Goal: Information Seeking & Learning: Learn about a topic

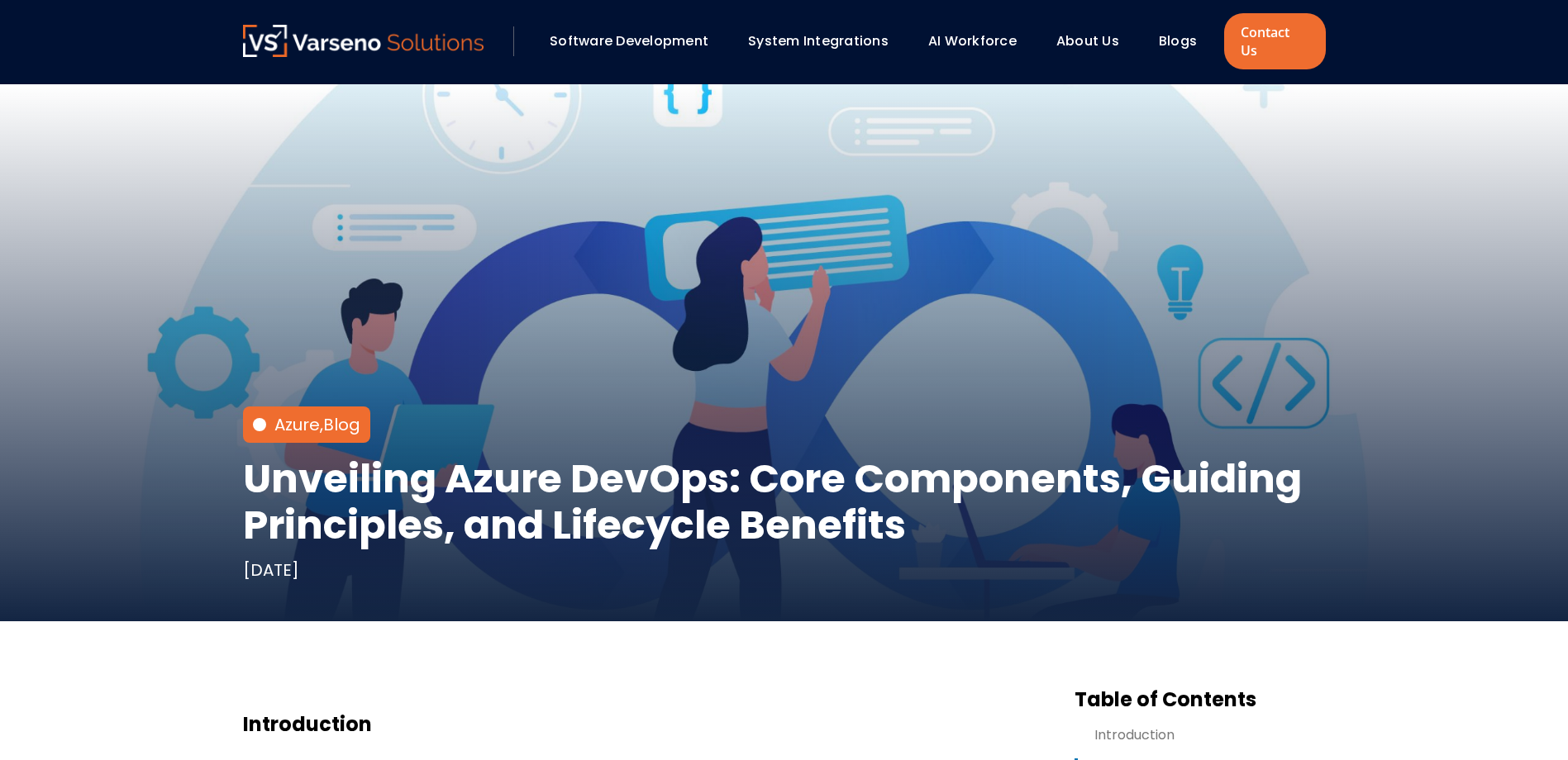
scroll to position [1019, 0]
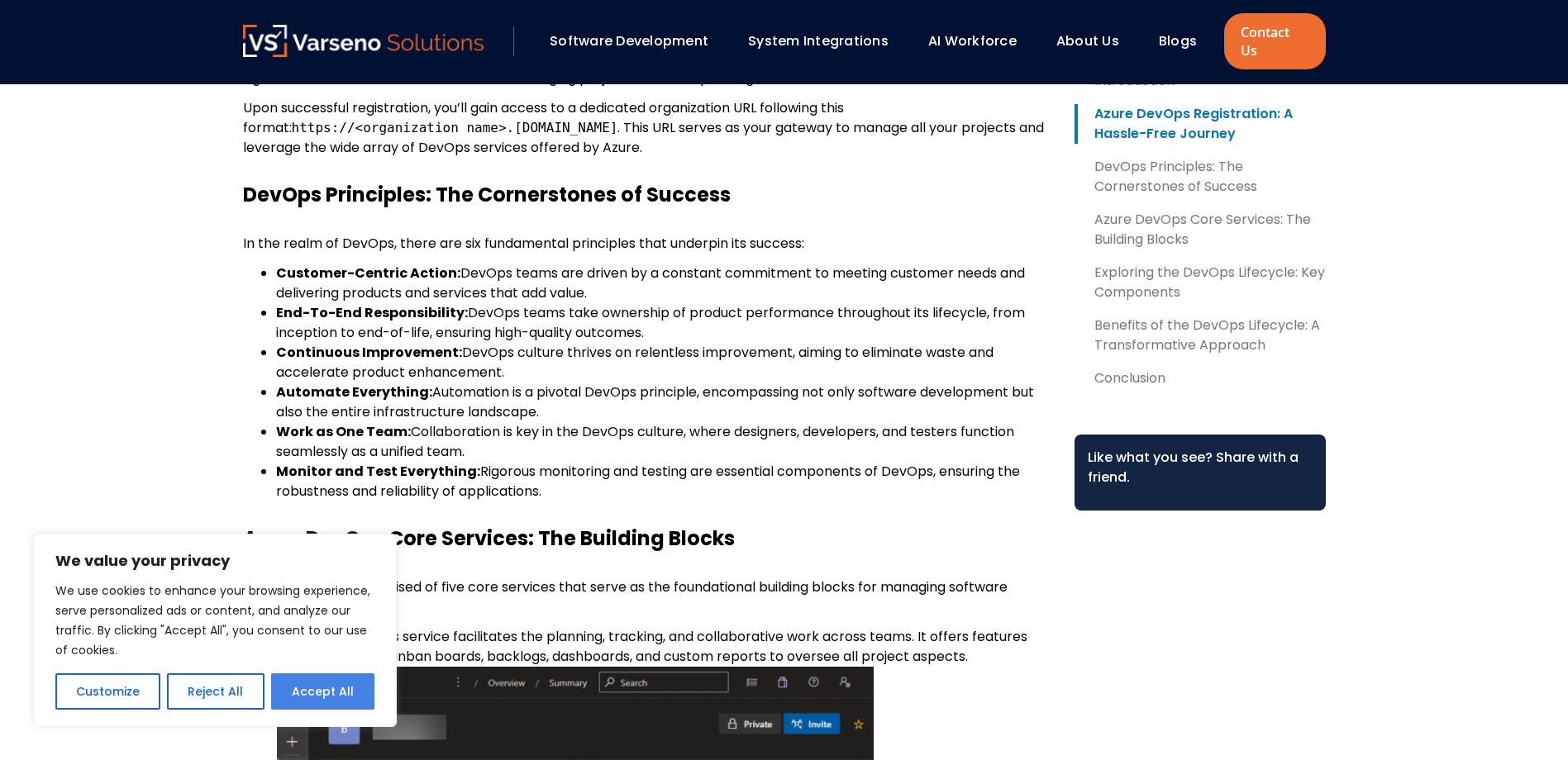
click at [293, 703] on button "Accept All" at bounding box center [322, 692] width 103 height 36
checkbox input "true"
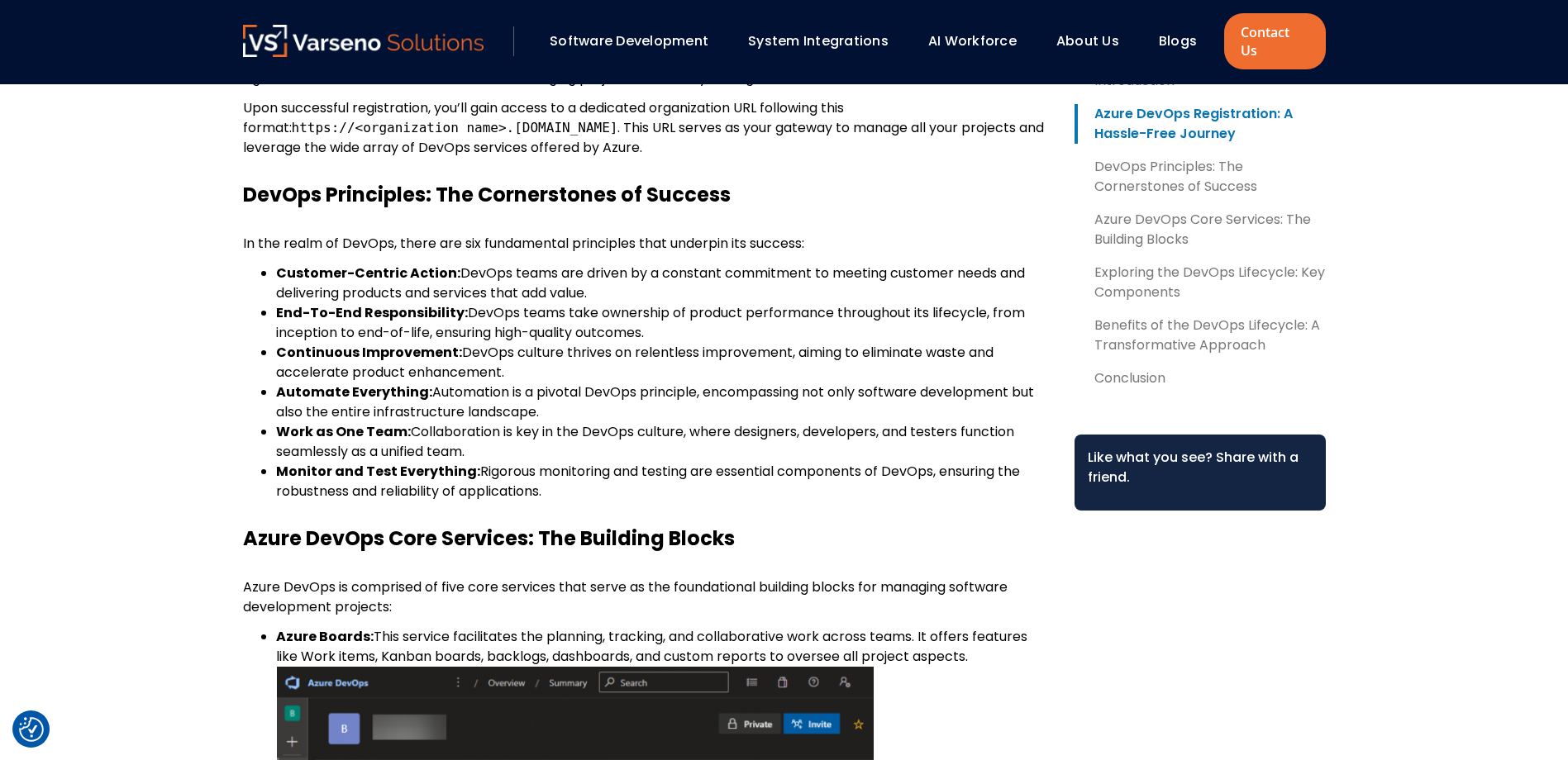
scroll to position [0, 0]
click at [636, 234] on p "In the realm of DevOps, there are six fundamental principles that underpin its …" at bounding box center [645, 244] width 805 height 20
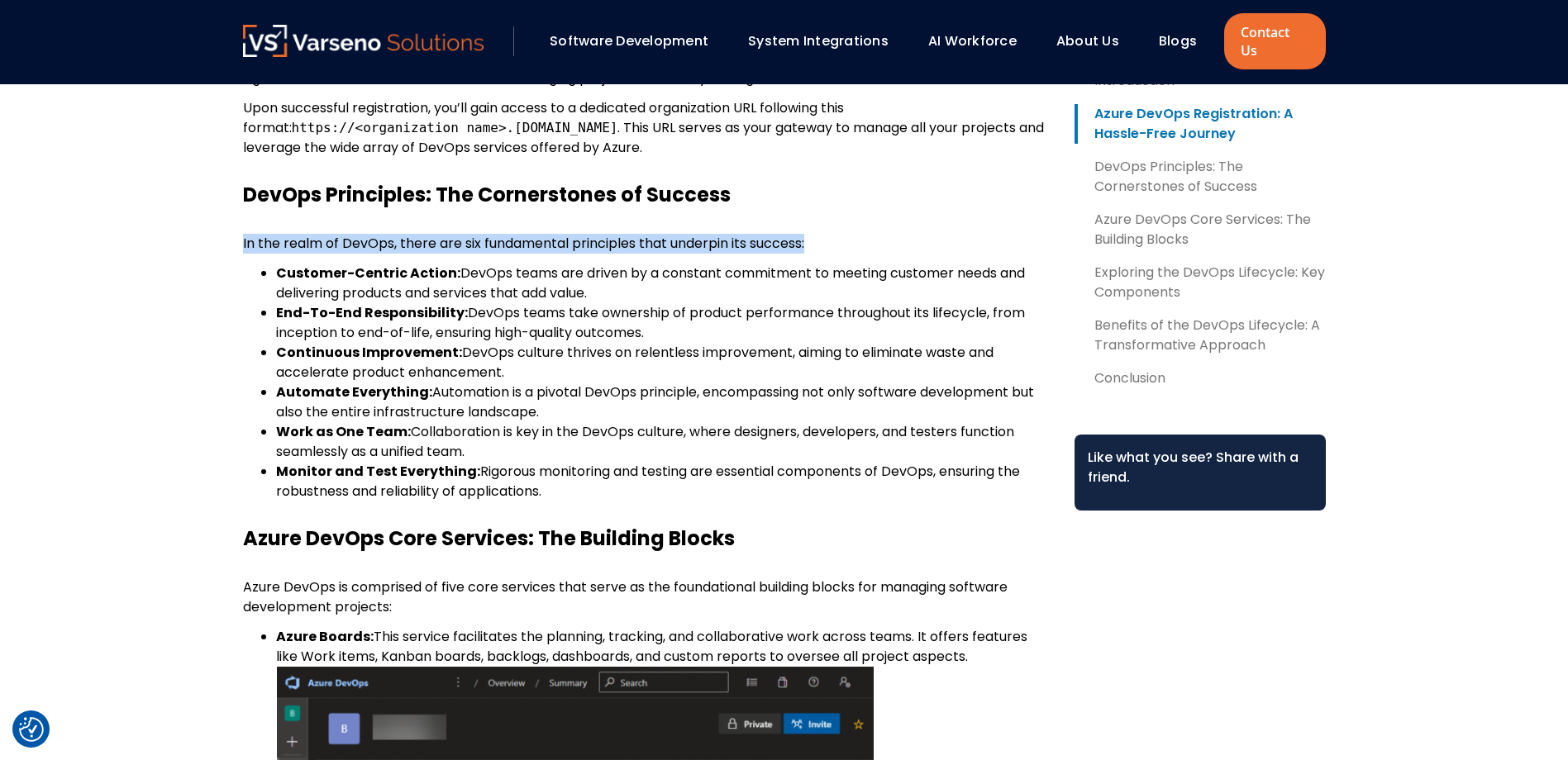
drag, startPoint x: 830, startPoint y: 224, endPoint x: 223, endPoint y: 224, distance: 607.0
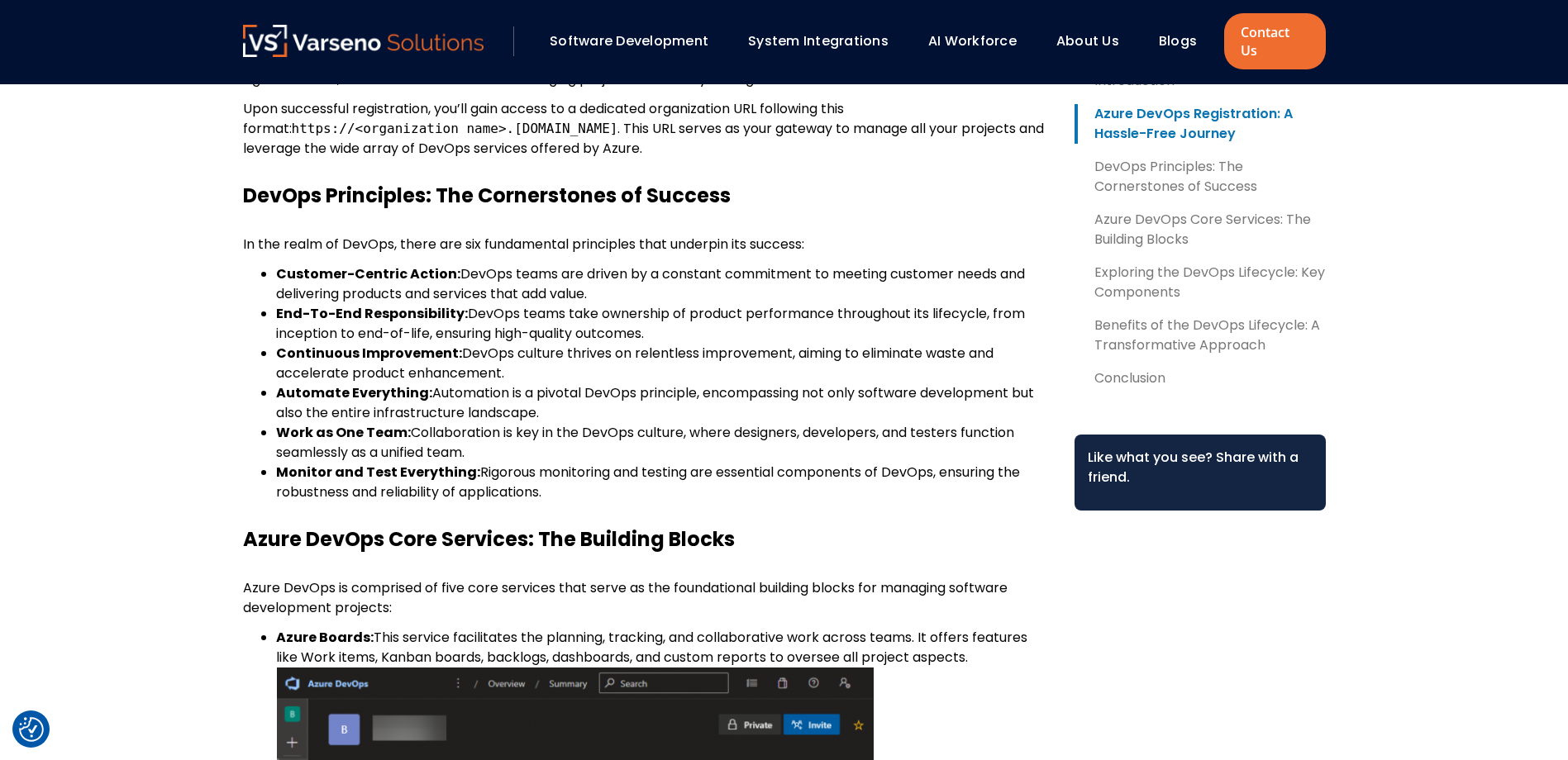
scroll to position [1019, 0]
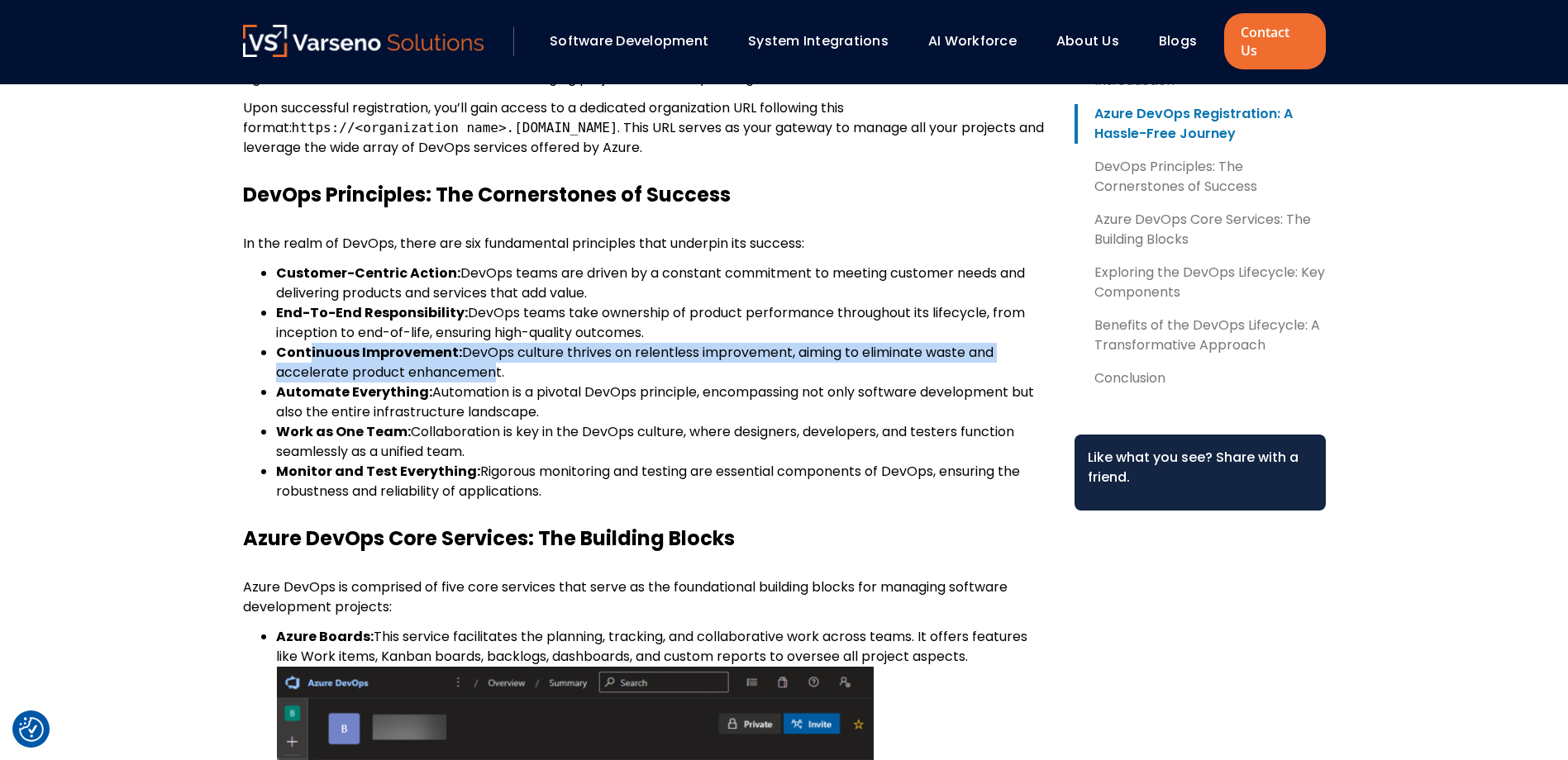
drag, startPoint x: 309, startPoint y: 333, endPoint x: 486, endPoint y: 348, distance: 177.6
click at [486, 348] on li "Continuous Improvement: DevOps culture thrives on relentless improvement, aimin…" at bounding box center [661, 363] width 771 height 40
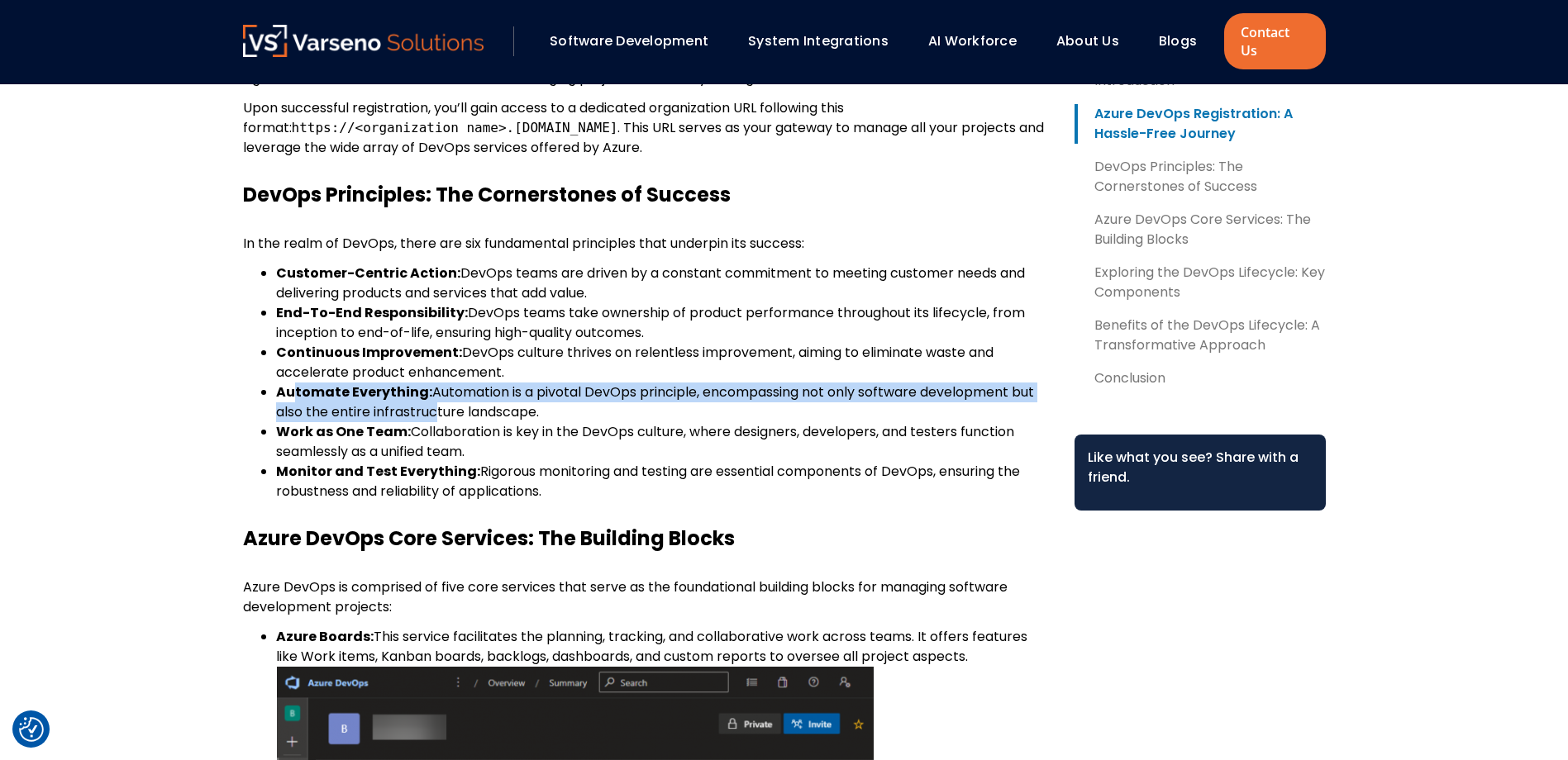
drag, startPoint x: 291, startPoint y: 370, endPoint x: 426, endPoint y: 393, distance: 136.9
click at [426, 393] on li "Automate Everything: Automation is a pivotal DevOps principle, encompassing not…" at bounding box center [661, 402] width 771 height 40
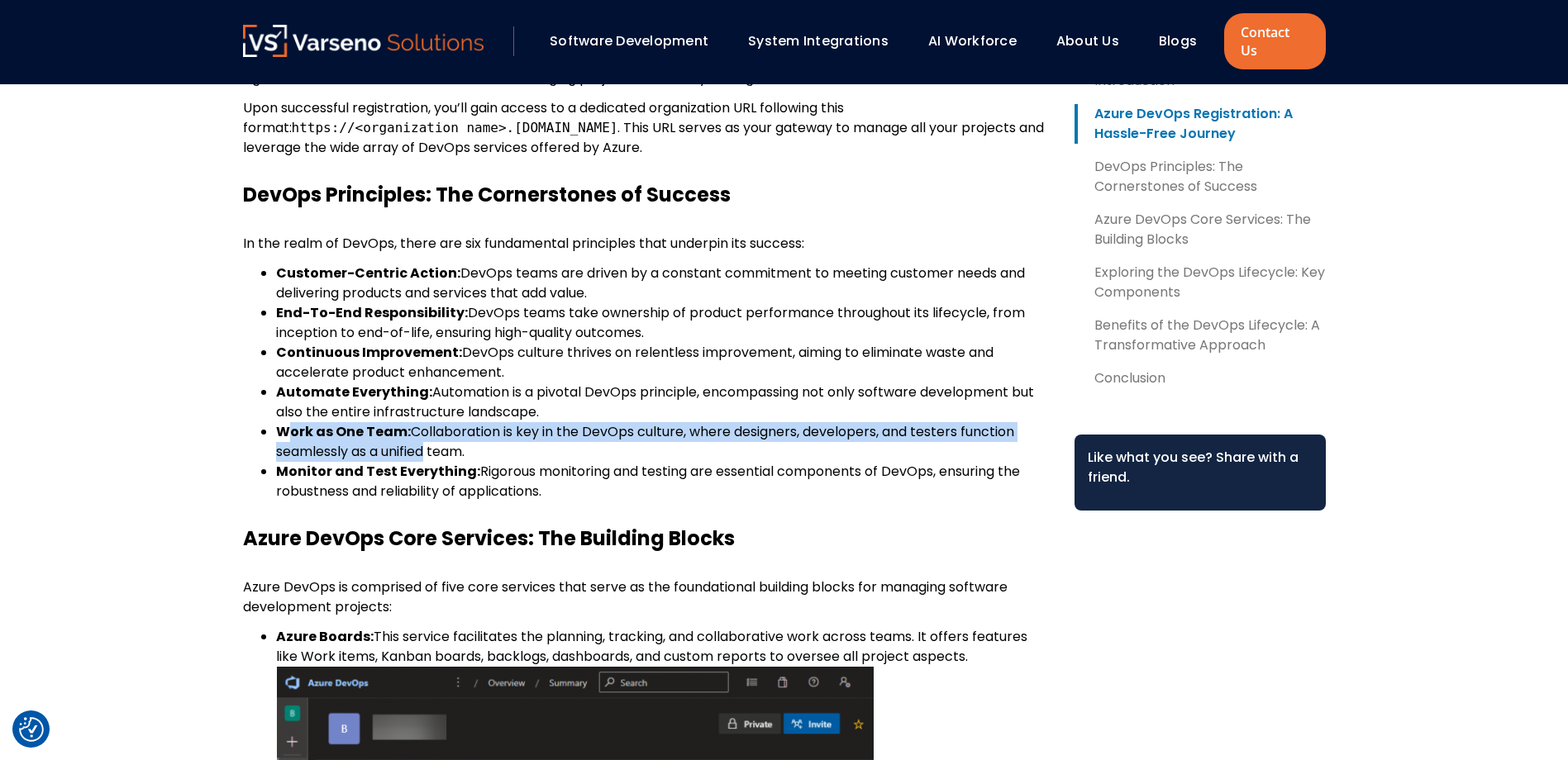
drag, startPoint x: 426, startPoint y: 393, endPoint x: 420, endPoint y: 429, distance: 36.5
click at [420, 429] on li "Work as One Team: Collaboration is key in the DevOps culture, where designers, …" at bounding box center [661, 442] width 771 height 40
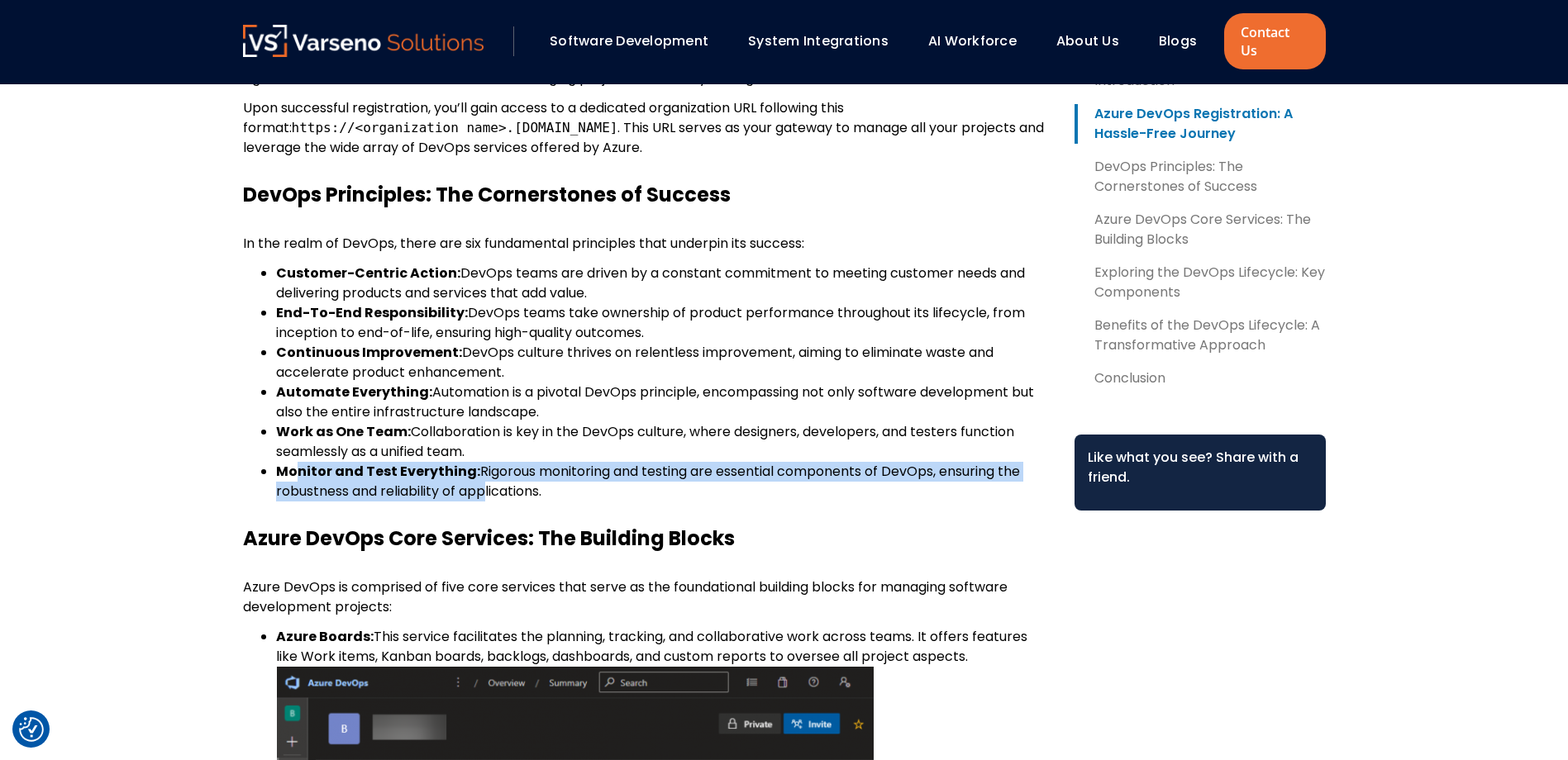
drag, startPoint x: 420, startPoint y: 429, endPoint x: 478, endPoint y: 471, distance: 71.6
click at [478, 471] on li "Monitor and Test Everything: Rigorous monitoring and testing are essential comp…" at bounding box center [661, 482] width 771 height 40
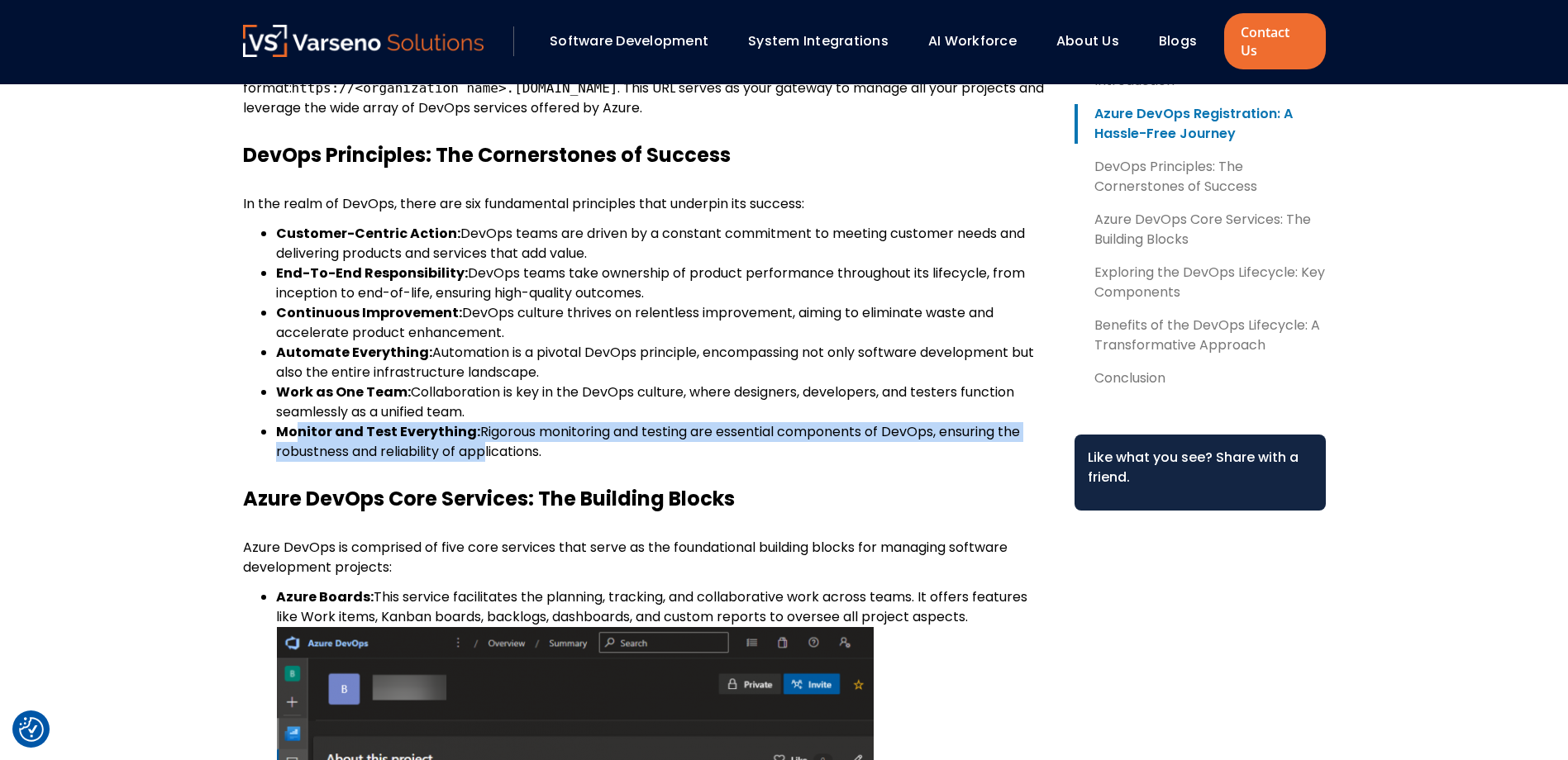
scroll to position [1129, 0]
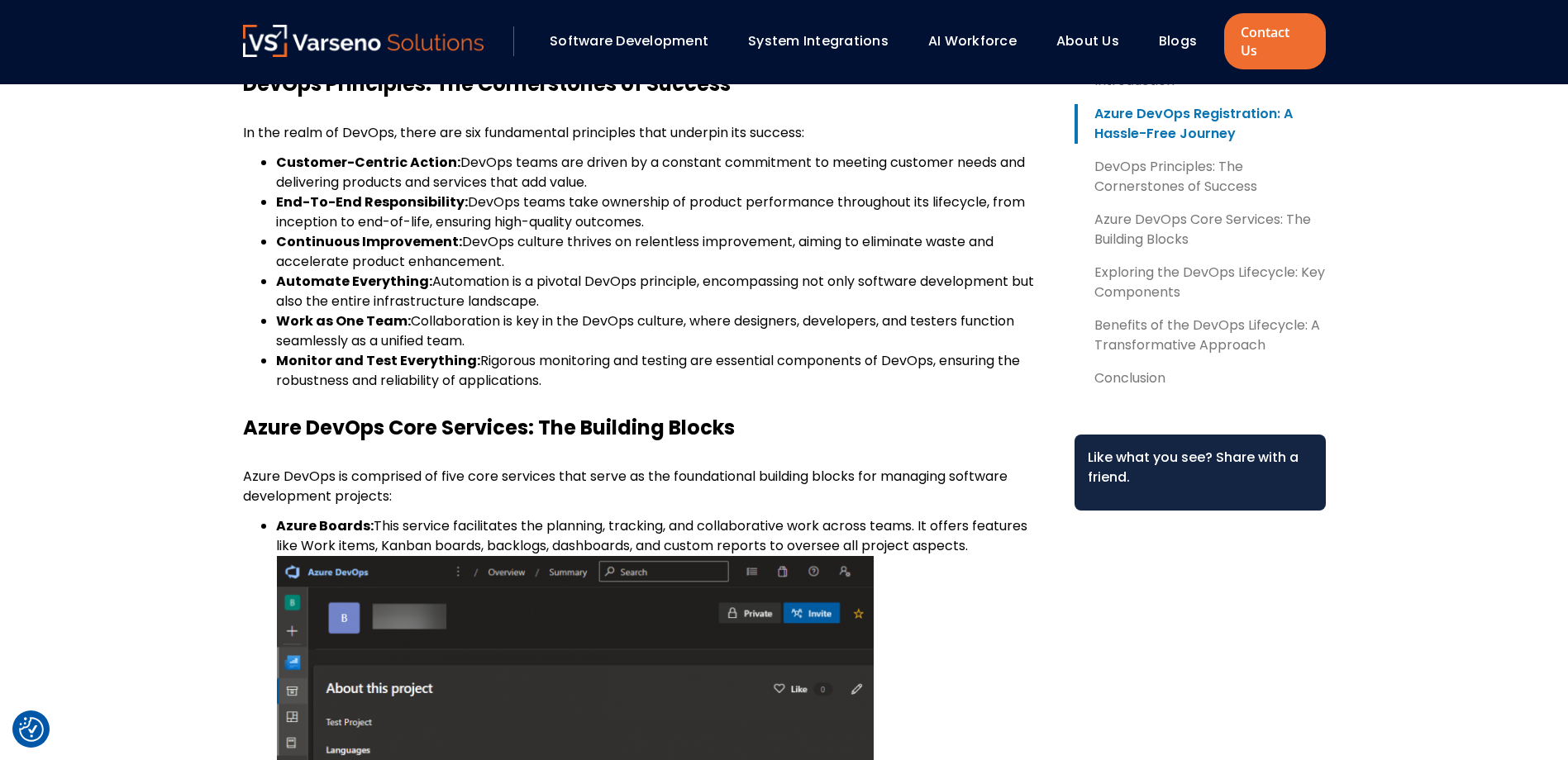
click at [399, 421] on h3 "Azure DevOps Core Services: The Building Blocks" at bounding box center [645, 428] width 805 height 25
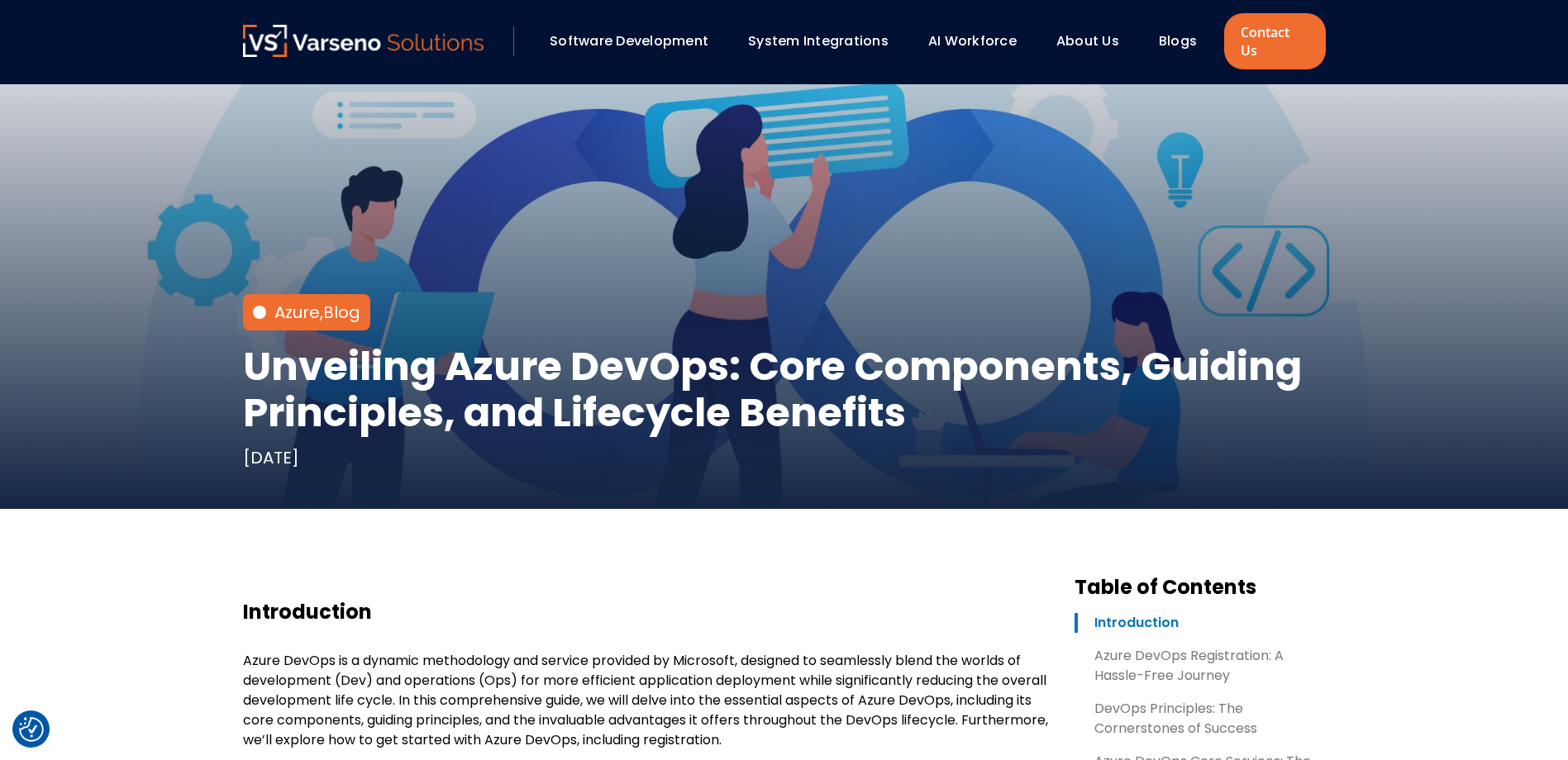
scroll to position [0, 0]
